Goal: Transaction & Acquisition: Purchase product/service

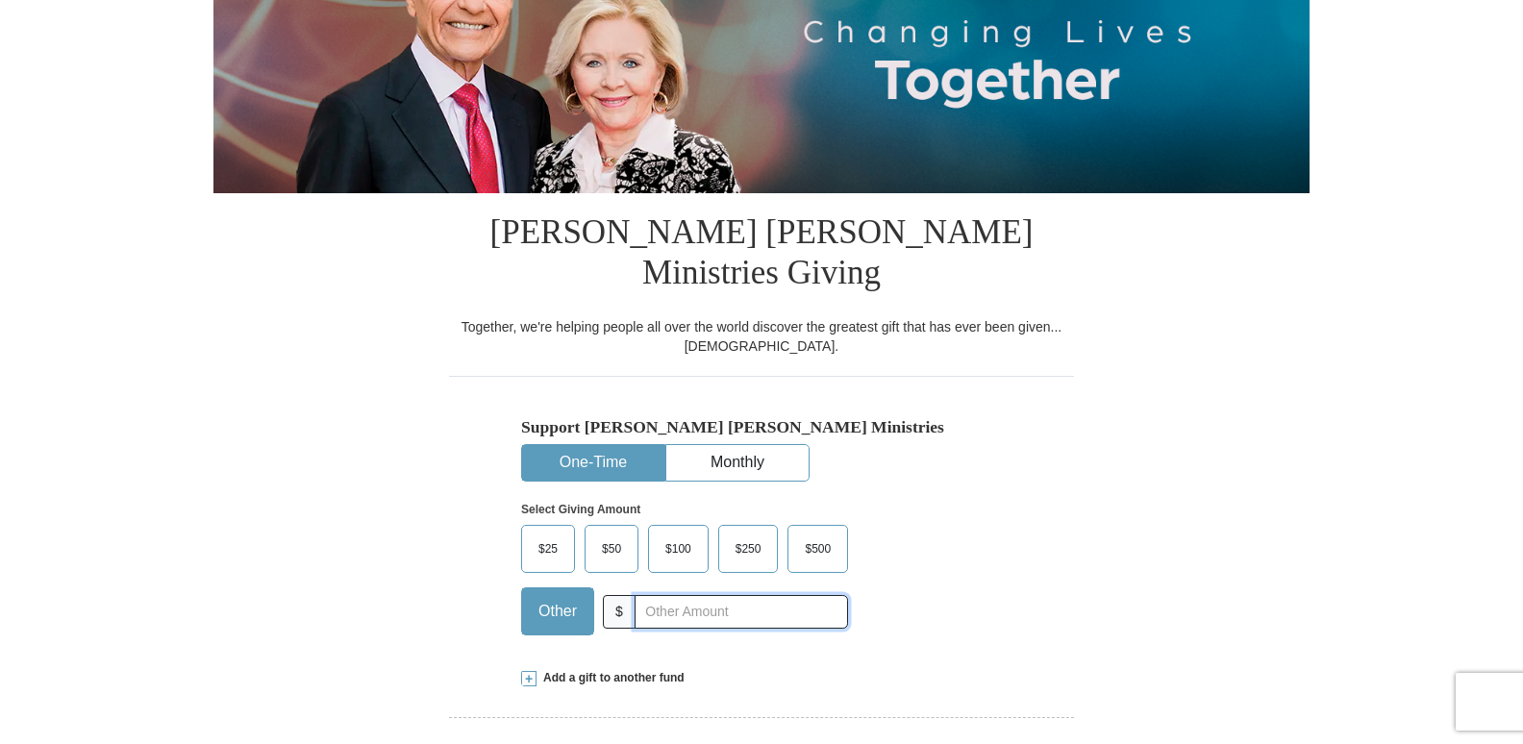
click at [699, 595] on input "text" at bounding box center [741, 612] width 213 height 34
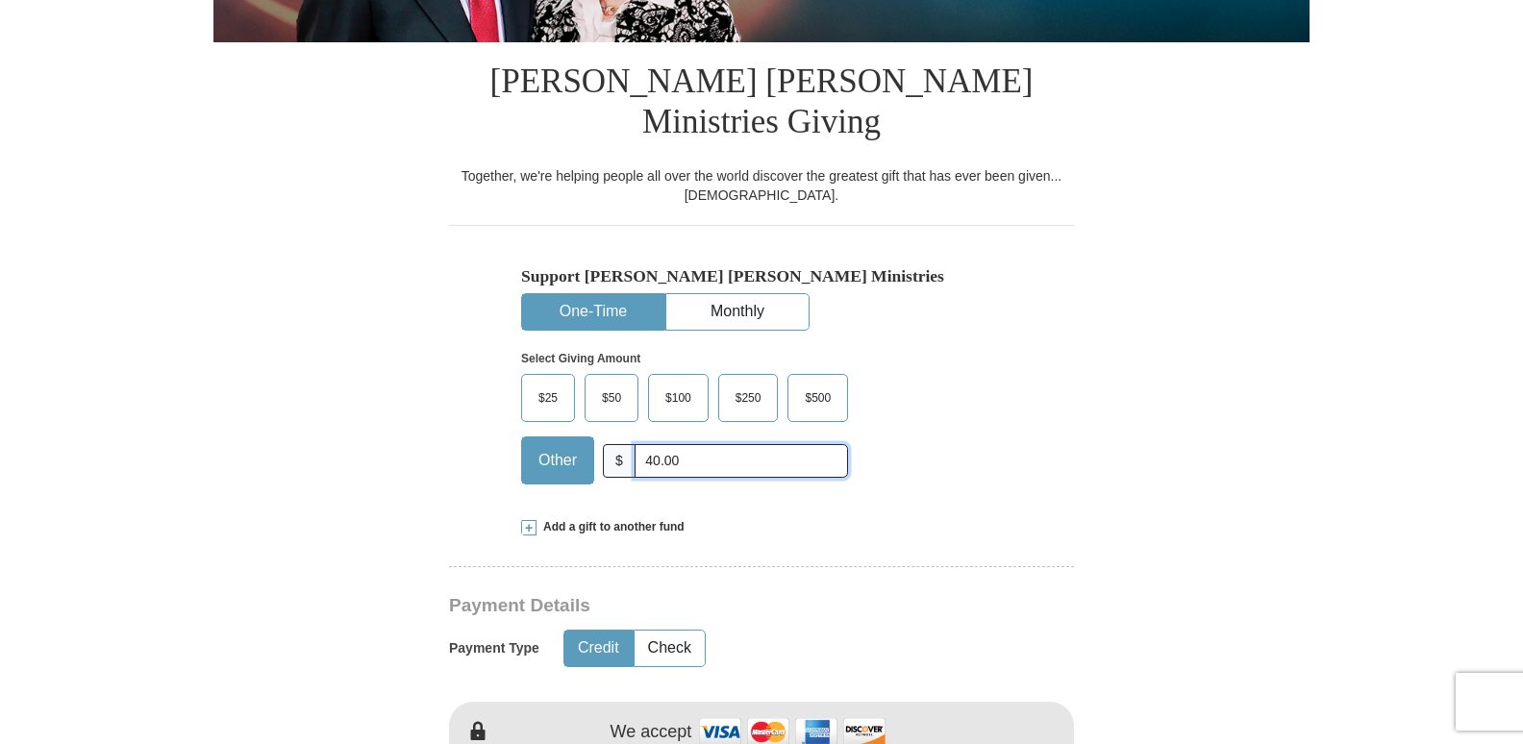
scroll to position [481, 0]
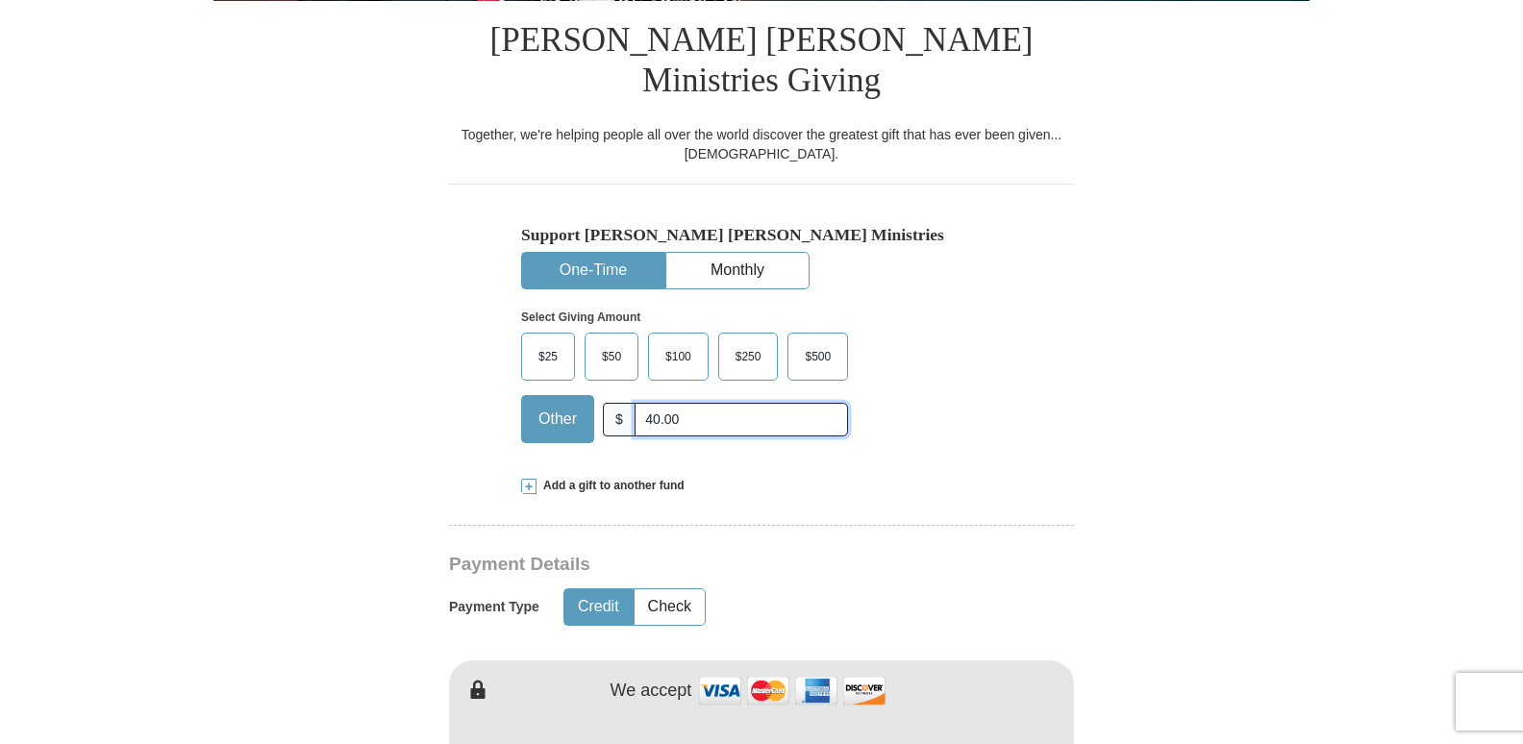
type input "40.00"
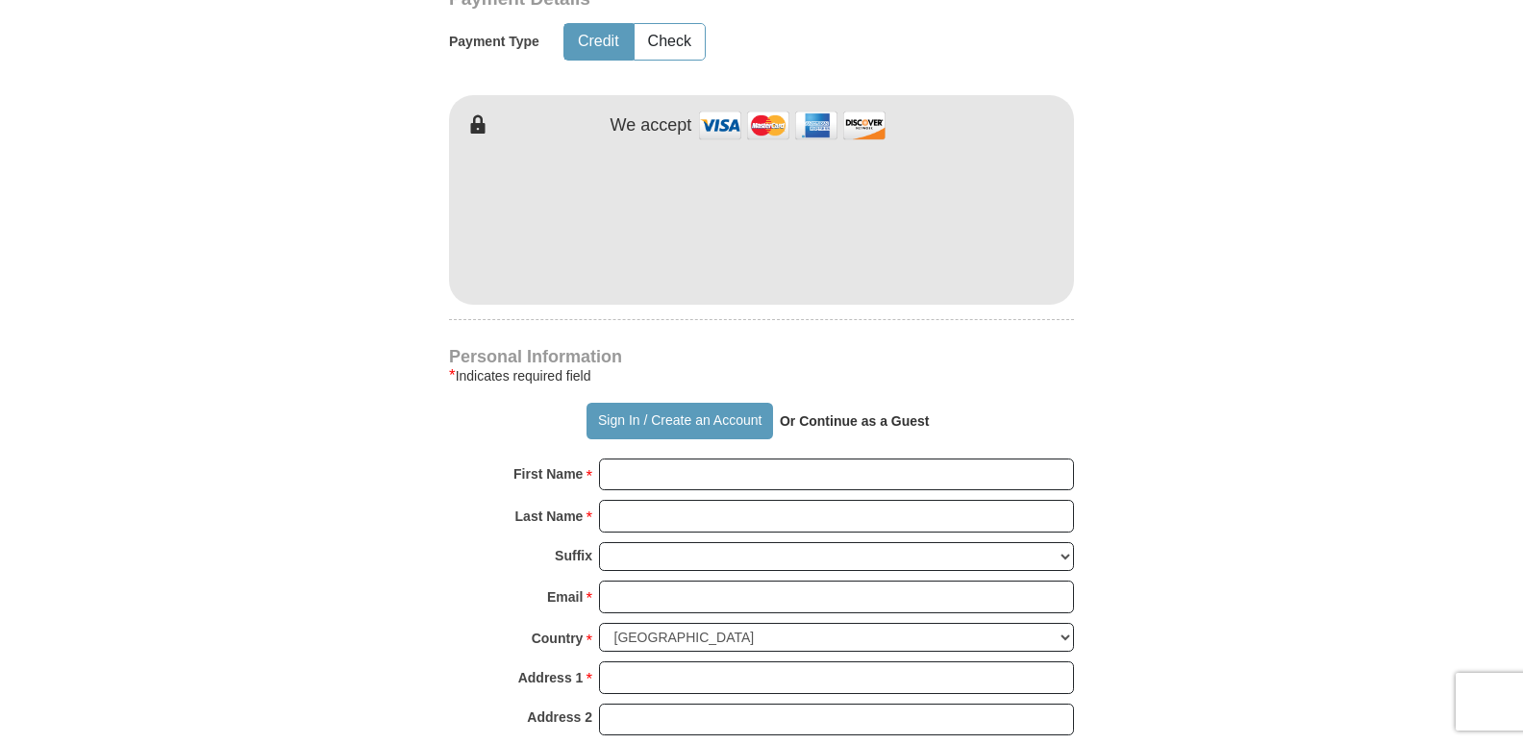
scroll to position [1058, 0]
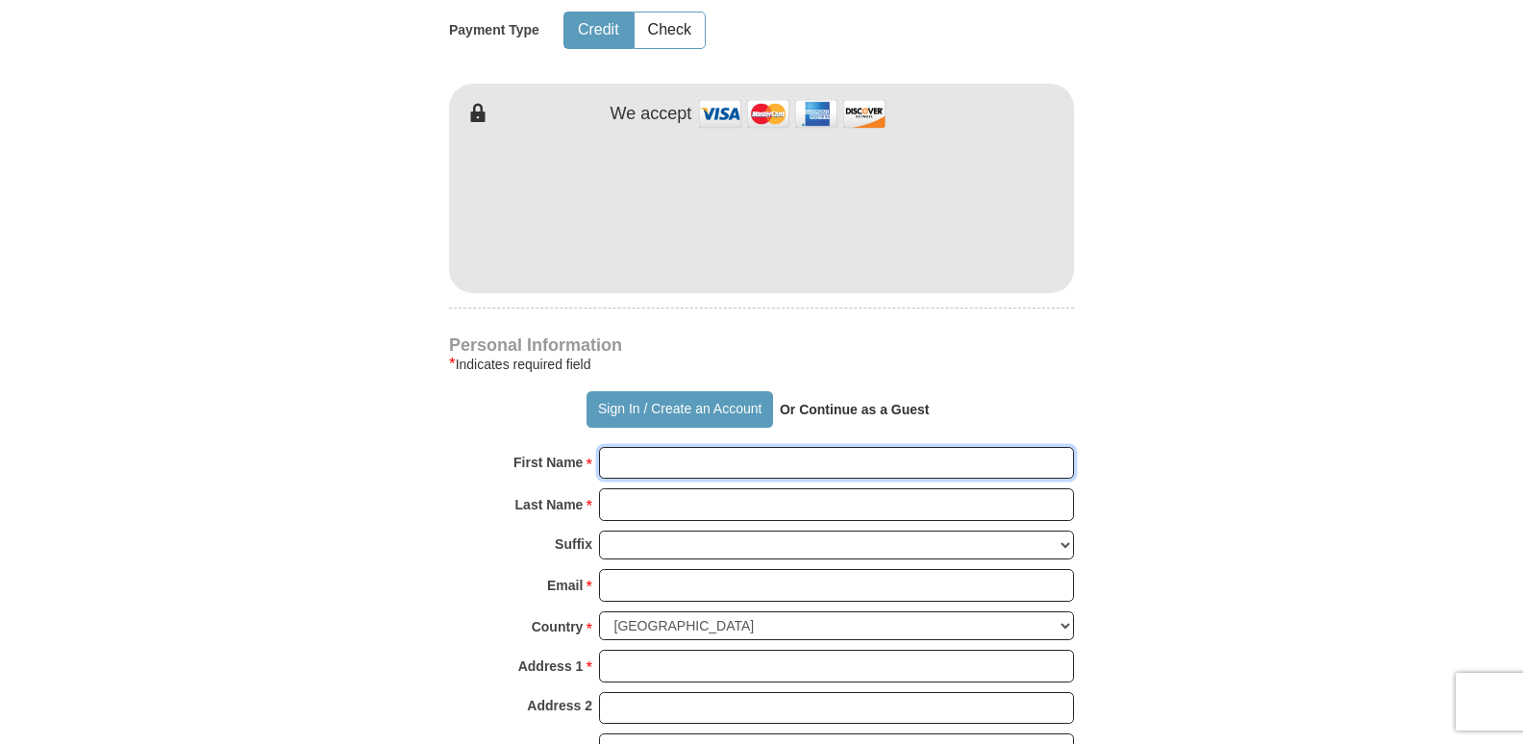
click at [763, 447] on input "First Name *" at bounding box center [836, 463] width 475 height 33
type input "[PERSON_NAME]"
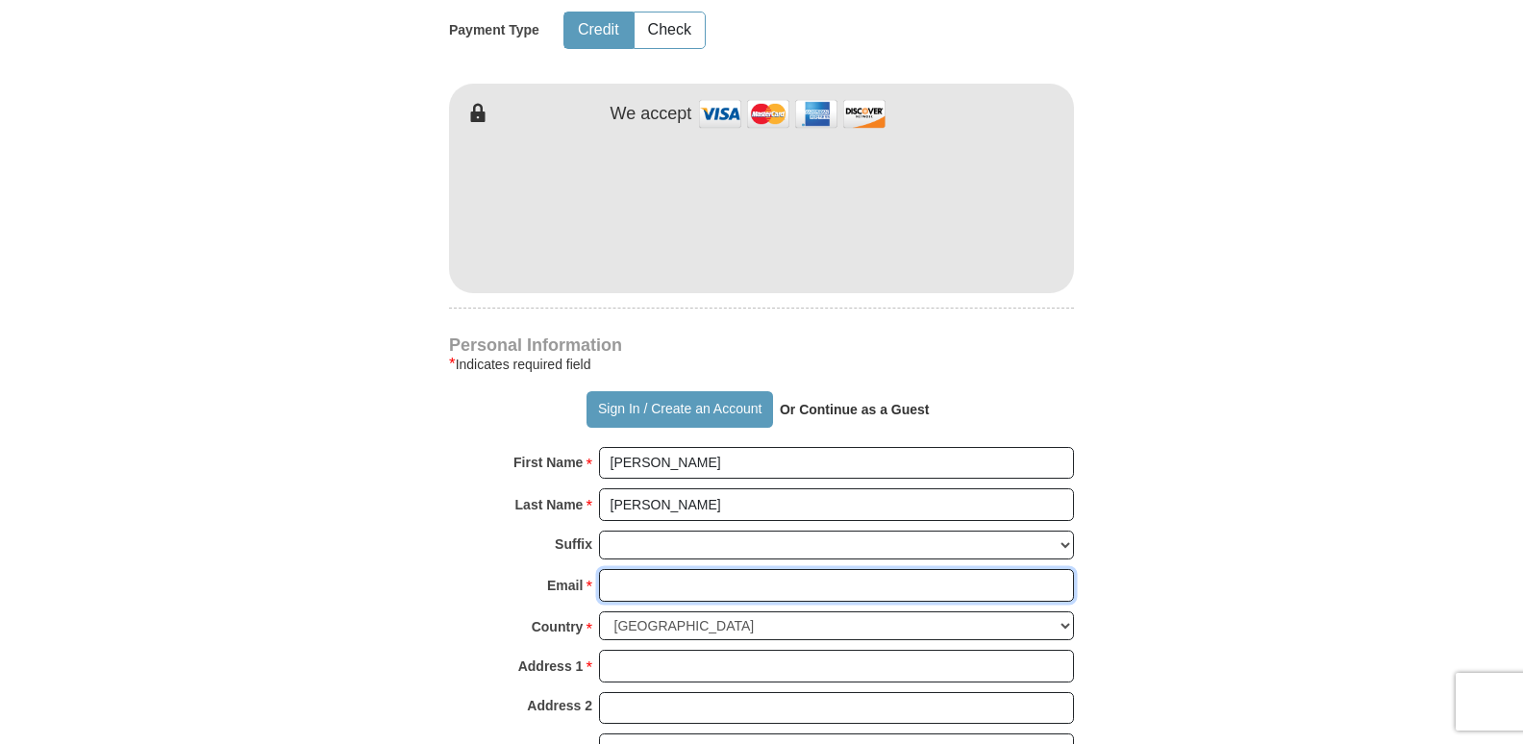
type input "[EMAIL_ADDRESS][DOMAIN_NAME]"
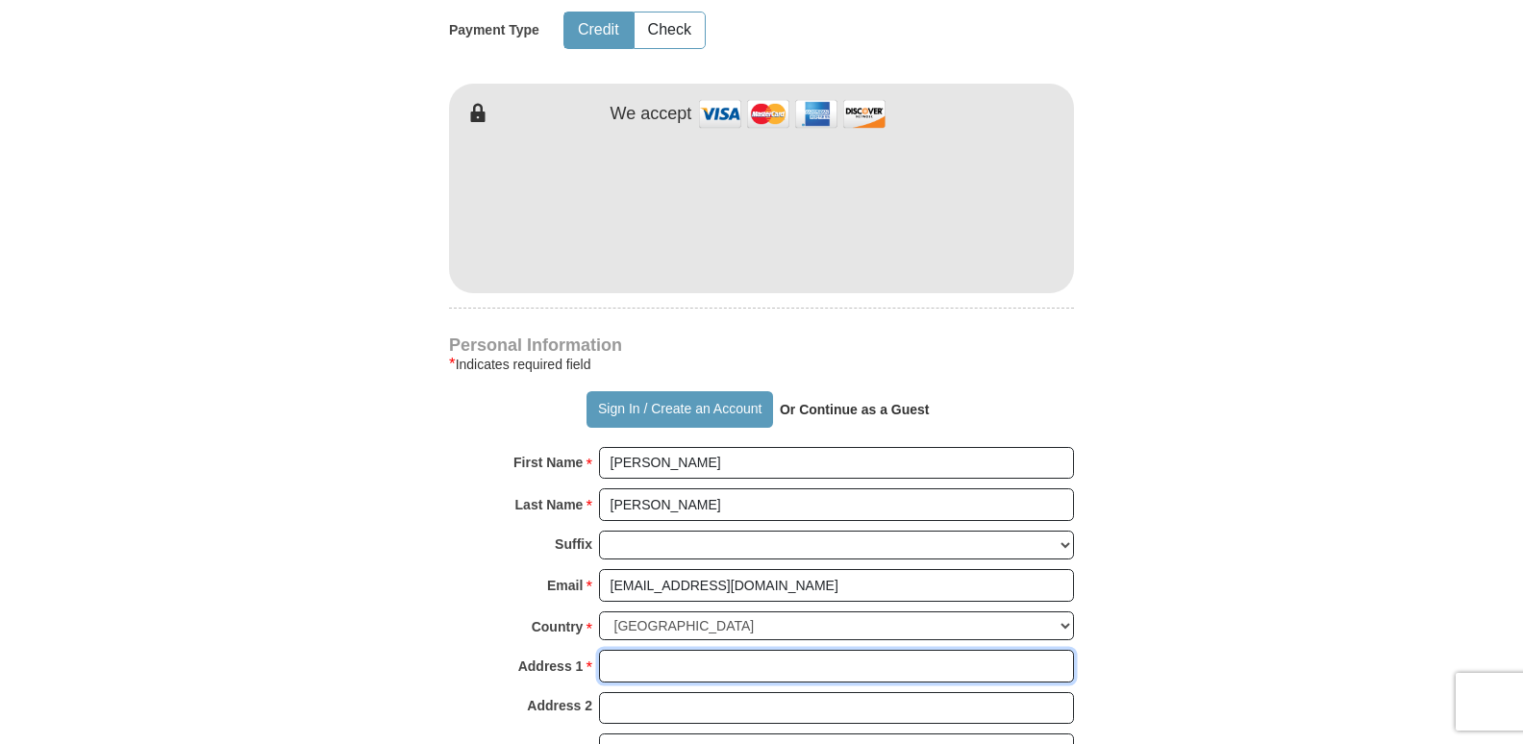
type input "[STREET_ADDRESS][PERSON_NAME]"
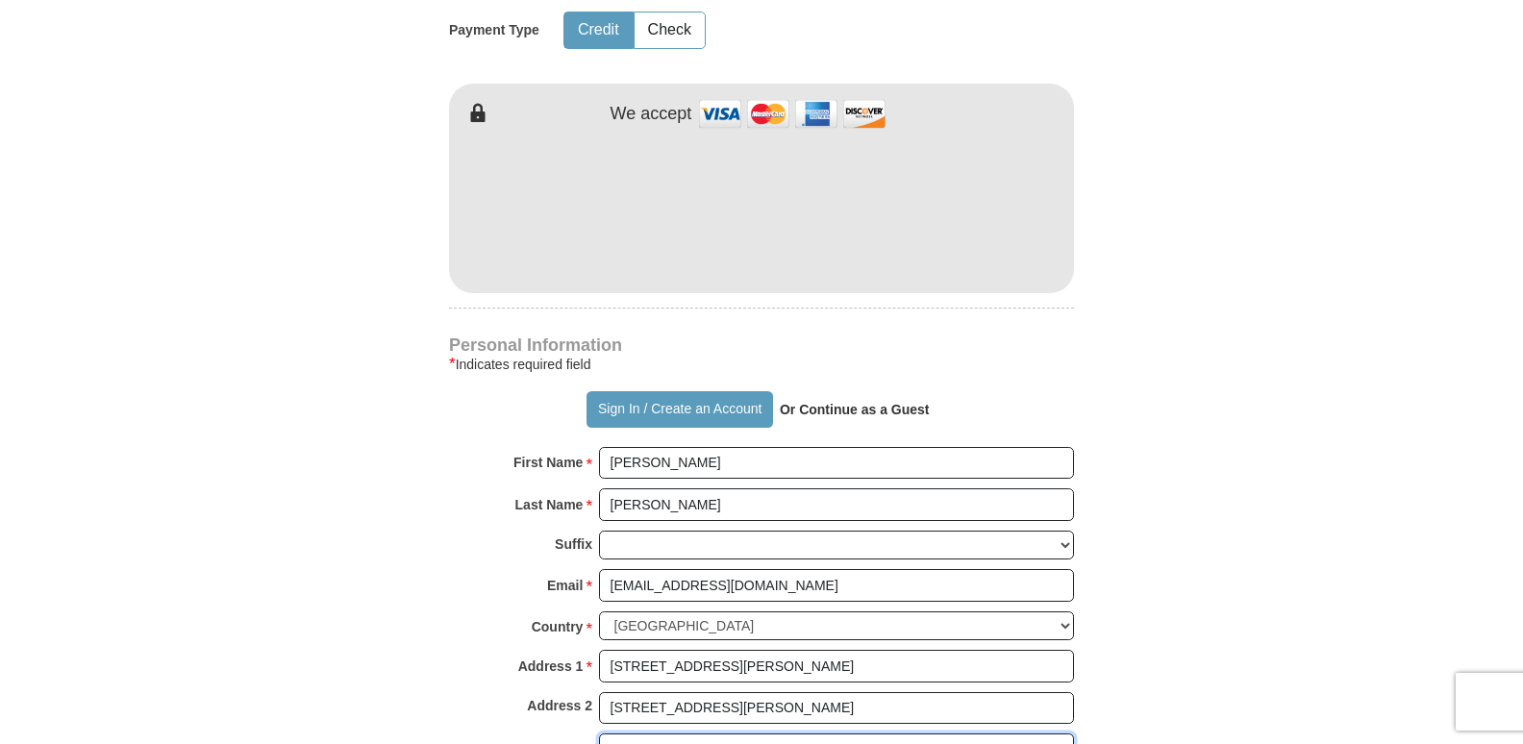
type input "Easton"
type input "21601"
type input "410.725.4484"
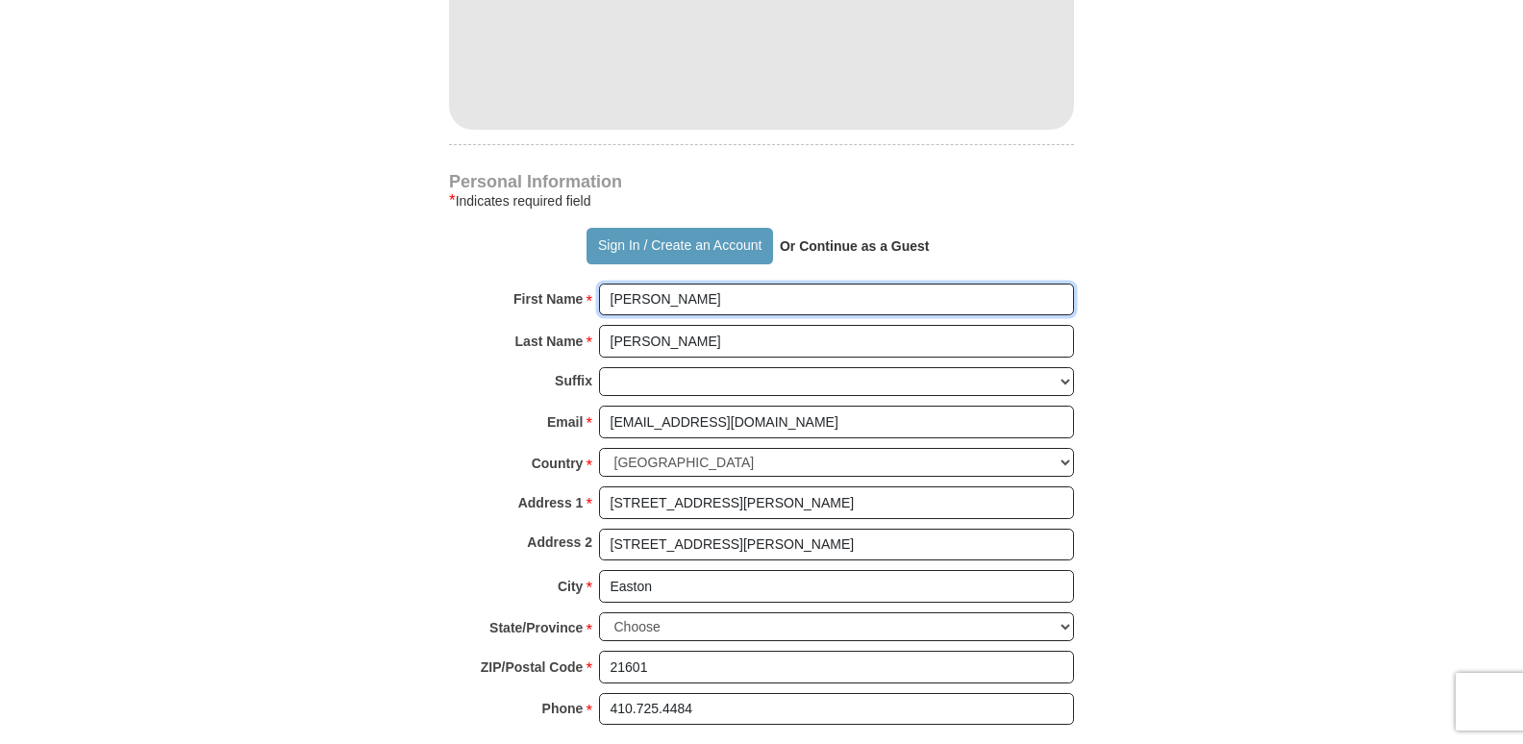
scroll to position [1250, 0]
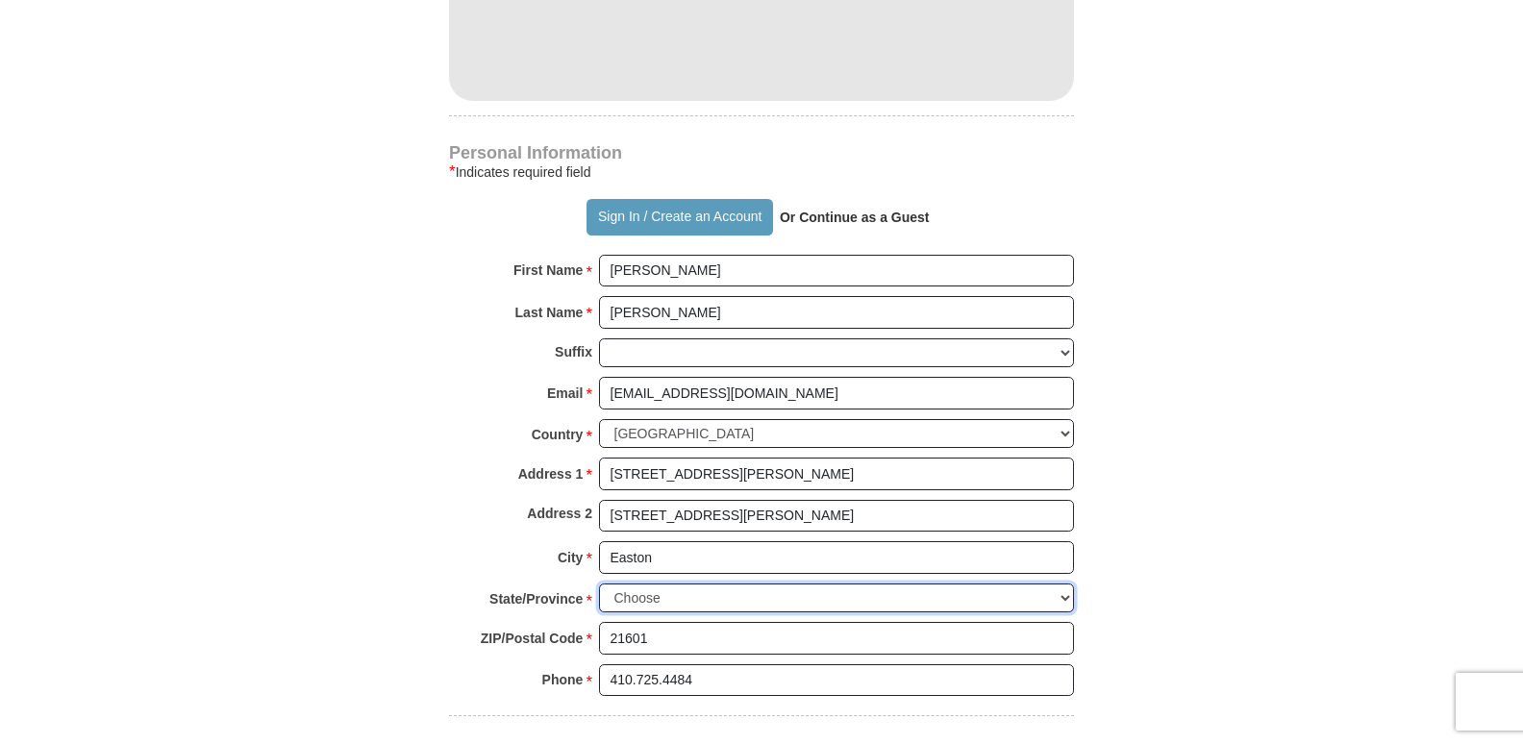
click at [1069, 584] on select "Choose [US_STATE] [US_STATE] [US_STATE] [US_STATE] [US_STATE] Armed Forces Amer…" at bounding box center [836, 599] width 475 height 30
click at [1307, 349] on form "Already have an account? Sign in for faster giving. Don't have an account? Crea…" at bounding box center [761, 33] width 1096 height 2412
click at [1067, 584] on select "Choose [US_STATE] [US_STATE] [US_STATE] [US_STATE] [US_STATE] Armed Forces Amer…" at bounding box center [836, 599] width 475 height 30
click at [1065, 584] on select "Choose [US_STATE] [US_STATE] [US_STATE] [US_STATE] [US_STATE] Armed Forces Amer…" at bounding box center [836, 599] width 475 height 30
click at [1057, 584] on select "Choose [US_STATE] [US_STATE] [US_STATE] [US_STATE] [US_STATE] Armed Forces Amer…" at bounding box center [836, 599] width 475 height 30
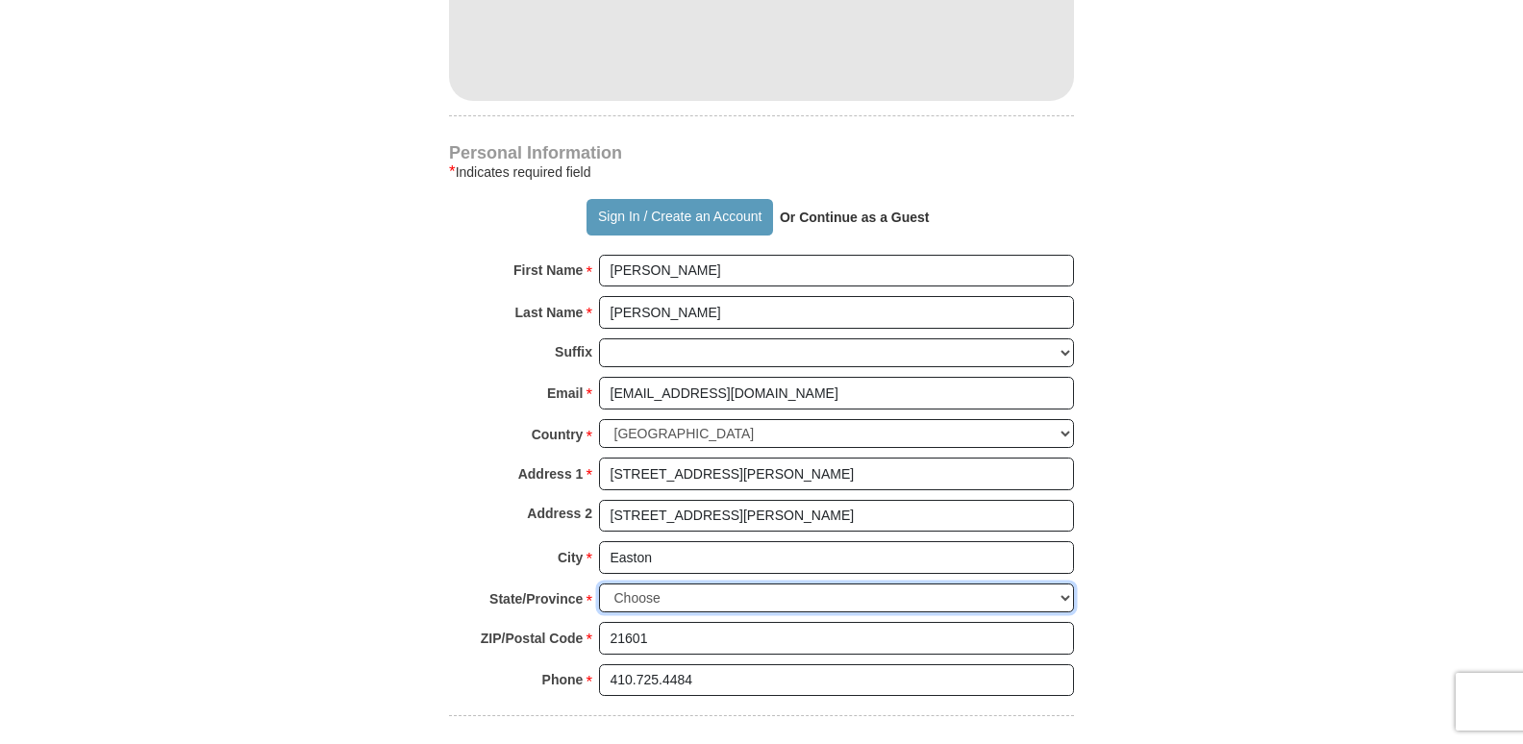
select select "MD"
click at [599, 584] on select "Choose [US_STATE] [US_STATE] [US_STATE] [US_STATE] [US_STATE] Armed Forces Amer…" at bounding box center [836, 599] width 475 height 30
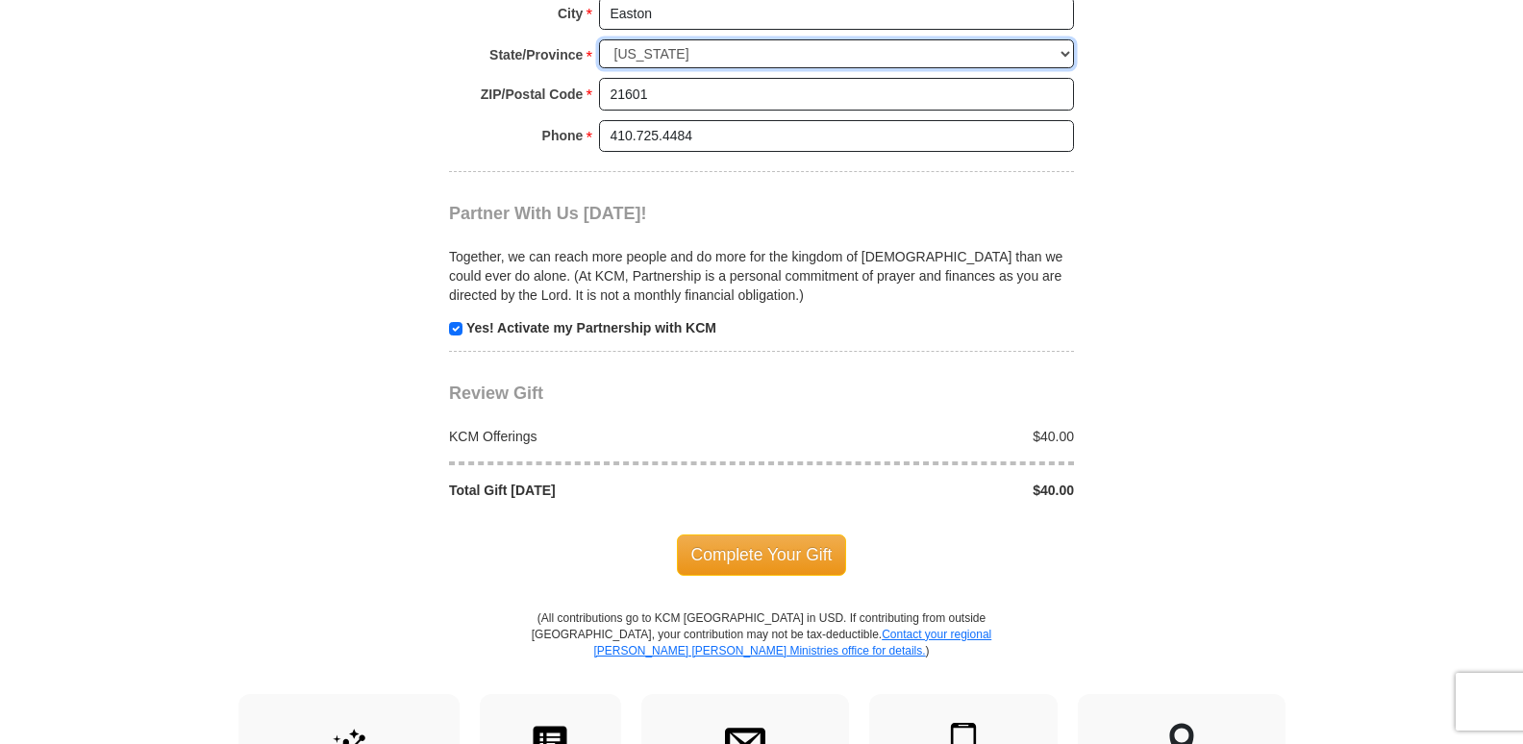
scroll to position [1827, 0]
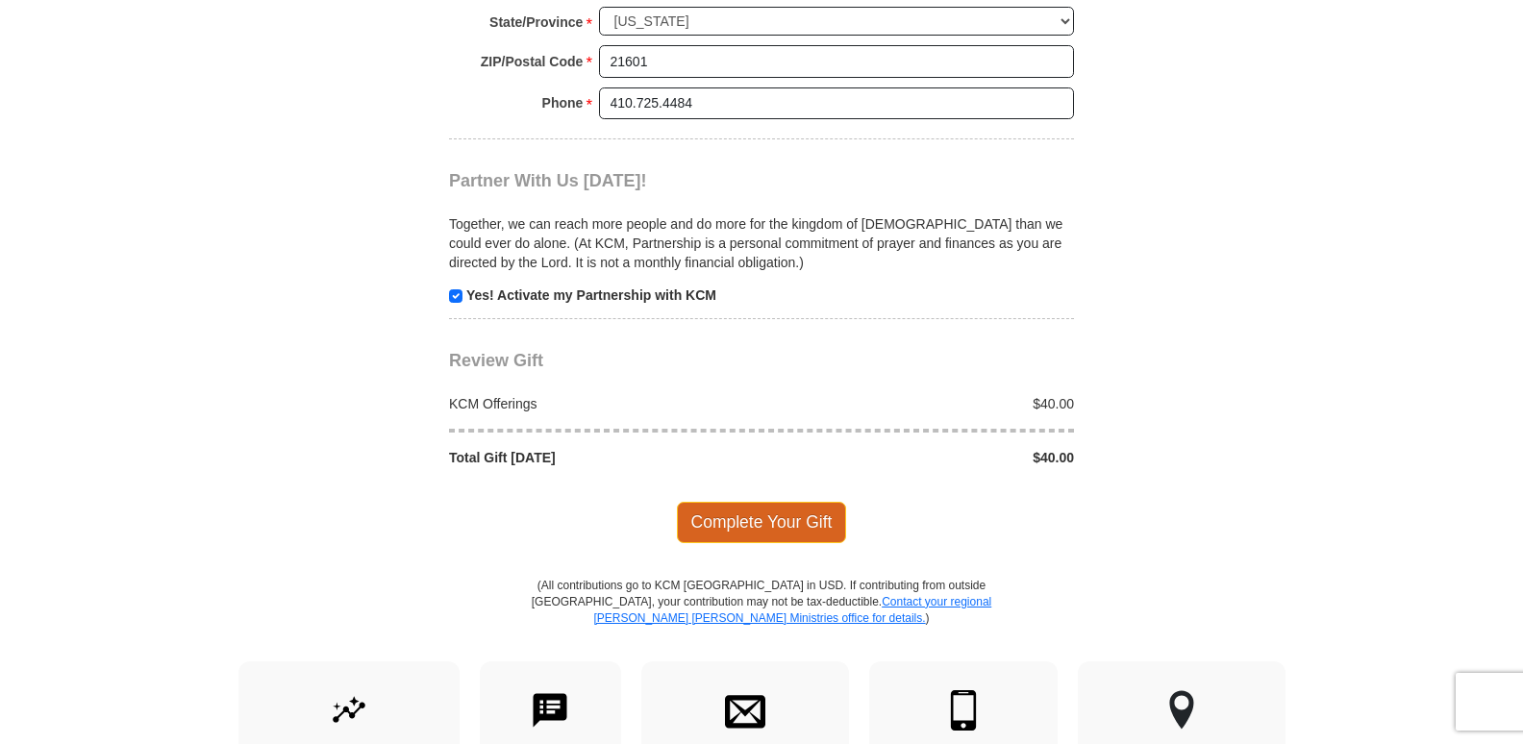
click at [762, 502] on span "Complete Your Gift" at bounding box center [762, 522] width 170 height 40
